Goal: Check status: Check status

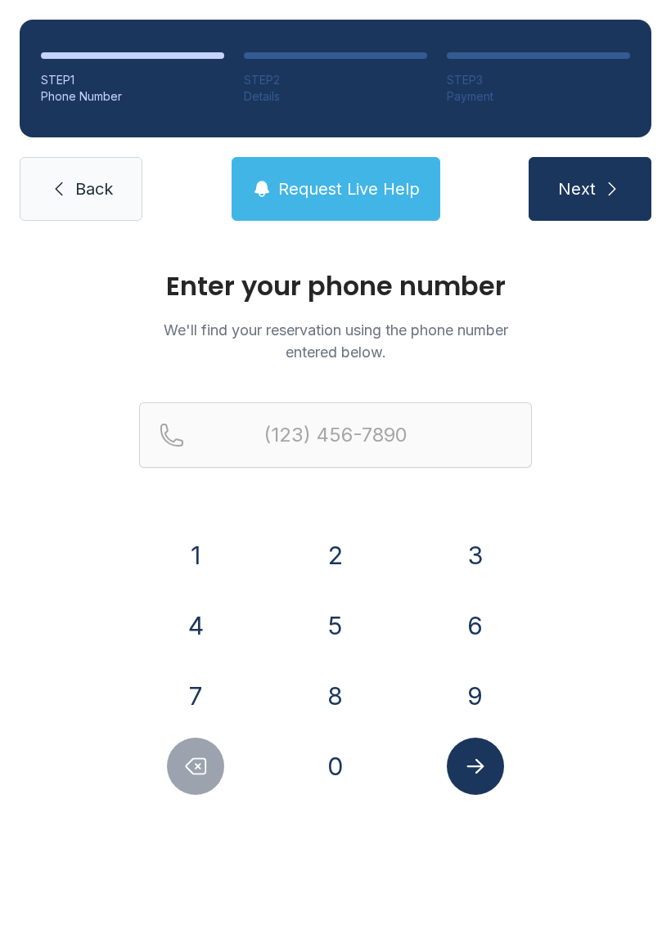
click at [184, 689] on button "7" at bounding box center [195, 695] width 57 height 57
click at [339, 764] on button "0" at bounding box center [335, 766] width 57 height 57
click at [204, 615] on button "4" at bounding box center [195, 625] width 57 height 57
click at [348, 629] on button "5" at bounding box center [335, 625] width 57 height 57
click at [473, 619] on button "6" at bounding box center [474, 625] width 57 height 57
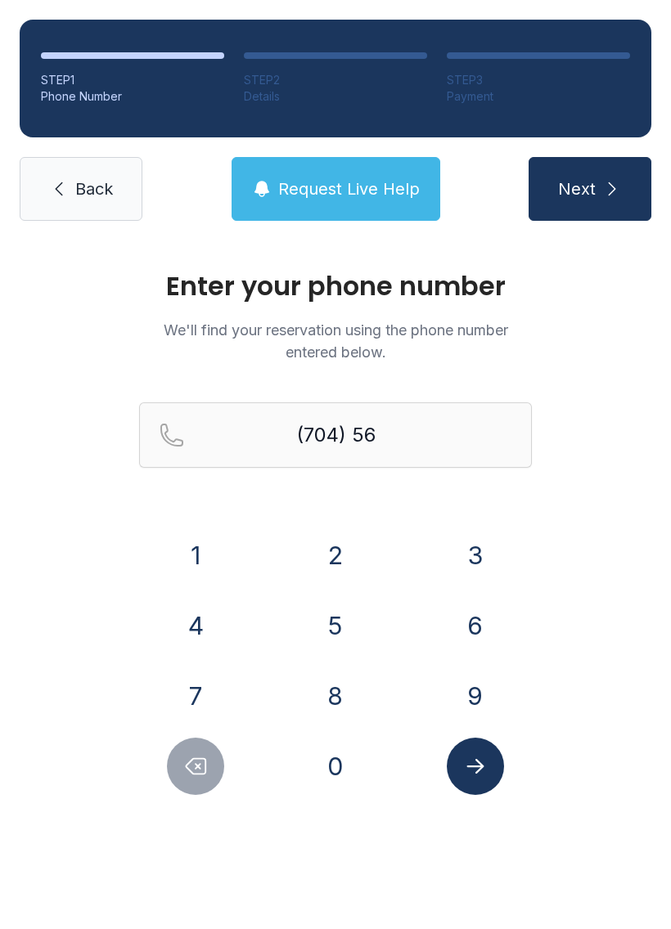
click at [335, 551] on button "2" at bounding box center [335, 555] width 57 height 57
click at [339, 764] on button "0" at bounding box center [335, 766] width 57 height 57
click at [338, 763] on button "0" at bounding box center [335, 766] width 57 height 57
click at [461, 689] on button "9" at bounding box center [474, 695] width 57 height 57
click at [213, 622] on button "4" at bounding box center [195, 625] width 57 height 57
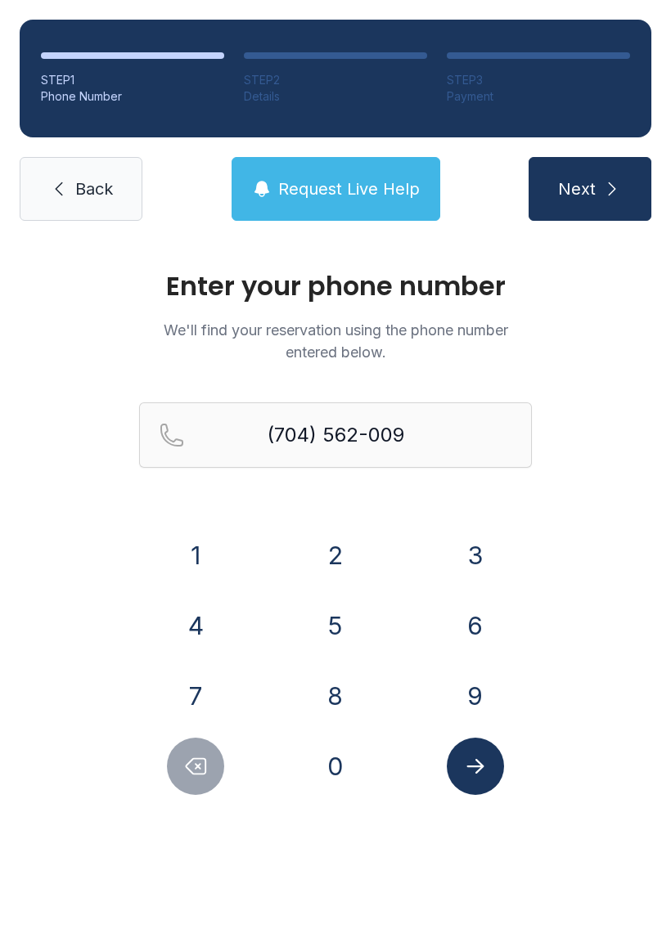
type input "[PHONE_NUMBER]"
click at [473, 753] on button "Submit lookup form" at bounding box center [474, 766] width 57 height 57
